Goal: Information Seeking & Learning: Learn about a topic

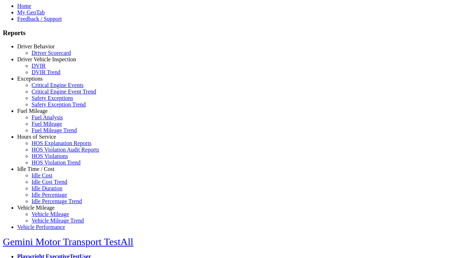
click at [41, 82] on link "Exceptions" at bounding box center [29, 79] width 25 height 6
click at [47, 88] on link "Critical Engine Events" at bounding box center [58, 85] width 52 height 6
select select "**********"
select select
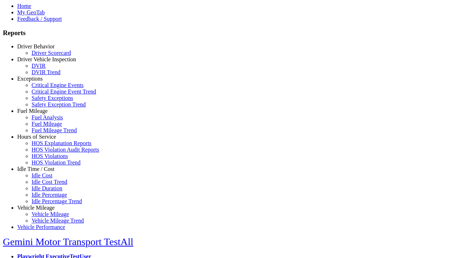
select select
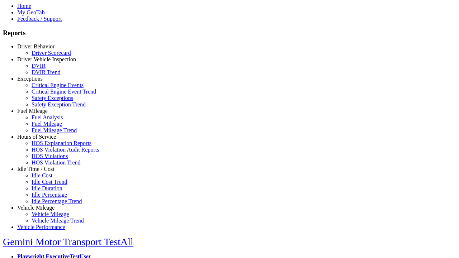
select select
